Goal: Information Seeking & Learning: Learn about a topic

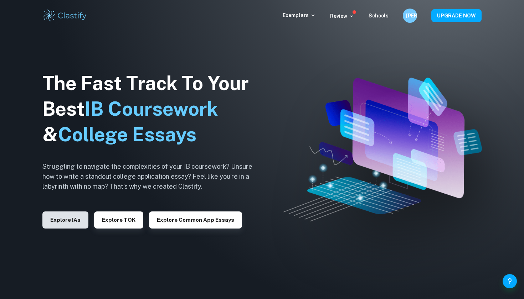
click at [72, 219] on button "Explore IAs" at bounding box center [65, 220] width 46 height 17
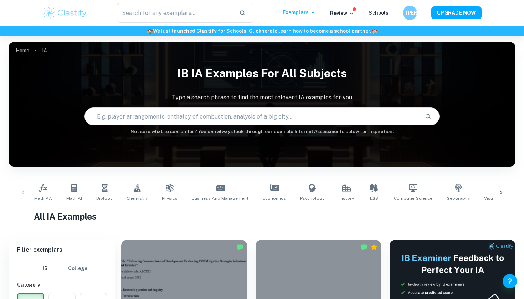
click at [275, 121] on input "text" at bounding box center [252, 116] width 334 height 20
type input "hl essay"
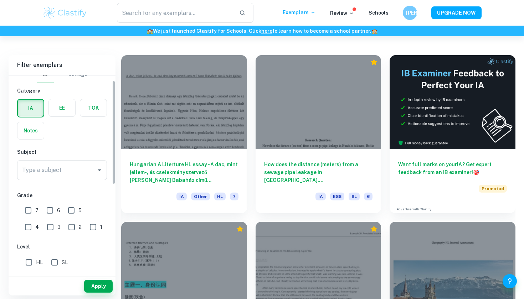
scroll to position [10, 0]
click at [56, 168] on div "Type a subject Type a subject" at bounding box center [62, 170] width 90 height 20
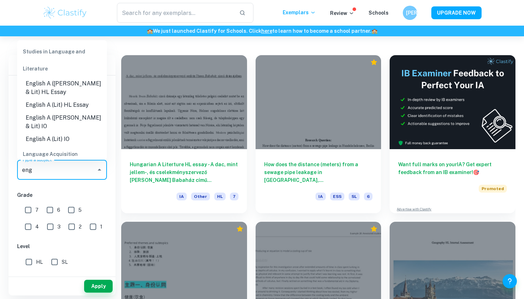
click at [45, 104] on li "English A (Lit) HL Essay" at bounding box center [62, 105] width 90 height 13
type input "English A (Lit) HL Essay"
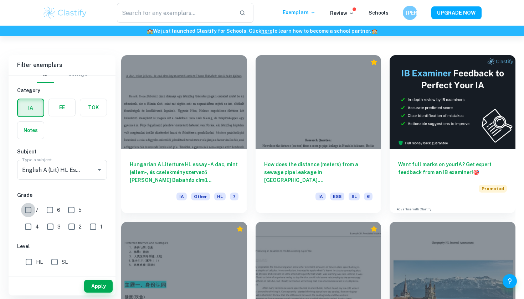
click at [29, 212] on input "7" at bounding box center [28, 210] width 14 height 14
checkbox input "true"
click at [28, 264] on input "HL" at bounding box center [29, 262] width 14 height 14
checkbox input "true"
click at [98, 286] on button "Apply" at bounding box center [98, 286] width 28 height 13
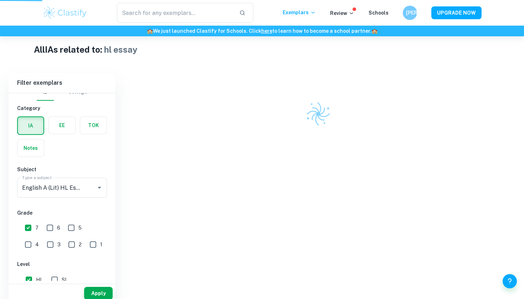
scroll to position [149, 0]
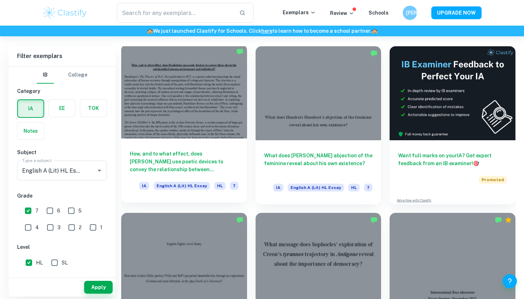
scroll to position [195, 0]
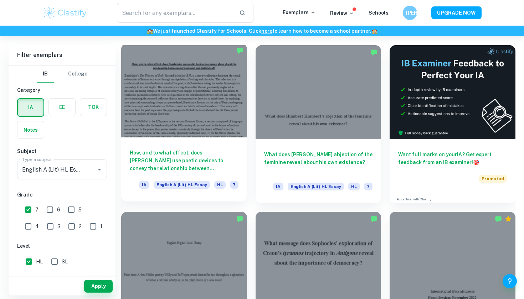
click at [172, 157] on h6 "How, and to what effect, does [PERSON_NAME] use poetic devices to convey the re…" at bounding box center [184, 161] width 109 height 24
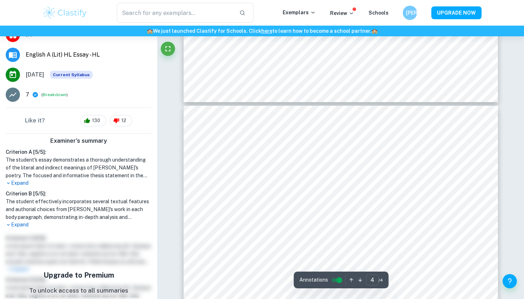
scroll to position [1305, 0]
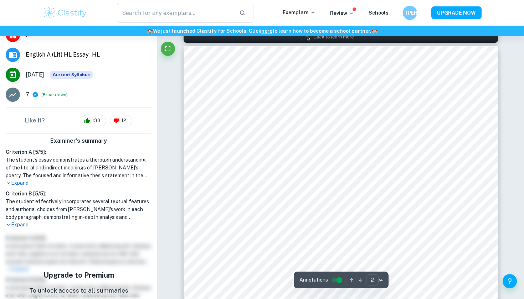
type input "1"
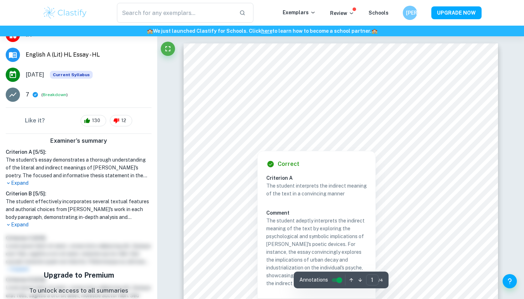
scroll to position [0, 0]
